Goal: Check status

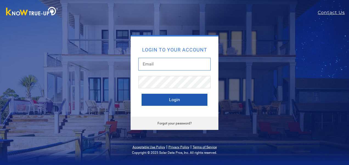
type input "[EMAIL_ADDRESS][DOMAIN_NAME]"
click at [174, 99] on button "Login" at bounding box center [174, 100] width 66 height 12
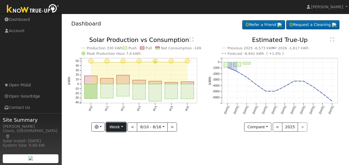
click at [122, 128] on button "Week" at bounding box center [116, 127] width 20 height 9
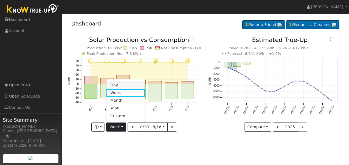
click at [115, 84] on link "Day" at bounding box center [125, 85] width 38 height 8
type input "[DATE]"
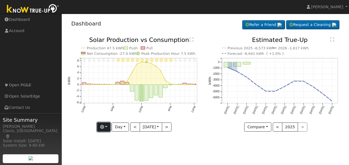
click at [105, 130] on button "button" at bounding box center [103, 127] width 13 height 9
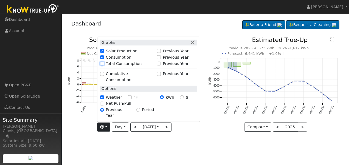
click at [102, 66] on input "Total Consumption" at bounding box center [102, 64] width 4 height 4
checkbox input "true"
click at [201, 151] on div "User Profile First name Last name Email Email Notifications No Emails No Emails…" at bounding box center [205, 89] width 287 height 151
